Goal: Information Seeking & Learning: Learn about a topic

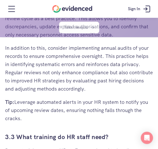
scroll to position [1310, 0]
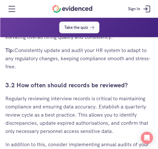
scroll to position [1678, 0]
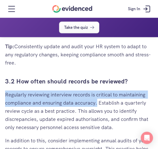
drag, startPoint x: 97, startPoint y: 85, endPoint x: -1, endPoint y: 76, distance: 97.7
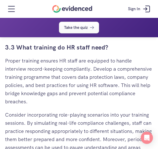
scroll to position [1848, 0]
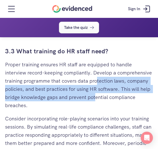
drag, startPoint x: 96, startPoint y: 87, endPoint x: 98, endPoint y: 71, distance: 16.5
click at [98, 71] on p "Proper training ensures HR staff are equipped to handle interview record-keepin…" at bounding box center [79, 84] width 148 height 49
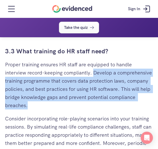
drag, startPoint x: 37, startPoint y: 96, endPoint x: 95, endPoint y: 66, distance: 65.1
click at [95, 66] on p "Proper training ensures HR staff are equipped to handle interview record-keepin…" at bounding box center [79, 84] width 148 height 49
copy p "Develop a comprehensive training programme that covers data protection laws, co…"
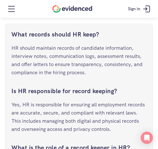
scroll to position [2161, 0]
